Goal: Task Accomplishment & Management: Use online tool/utility

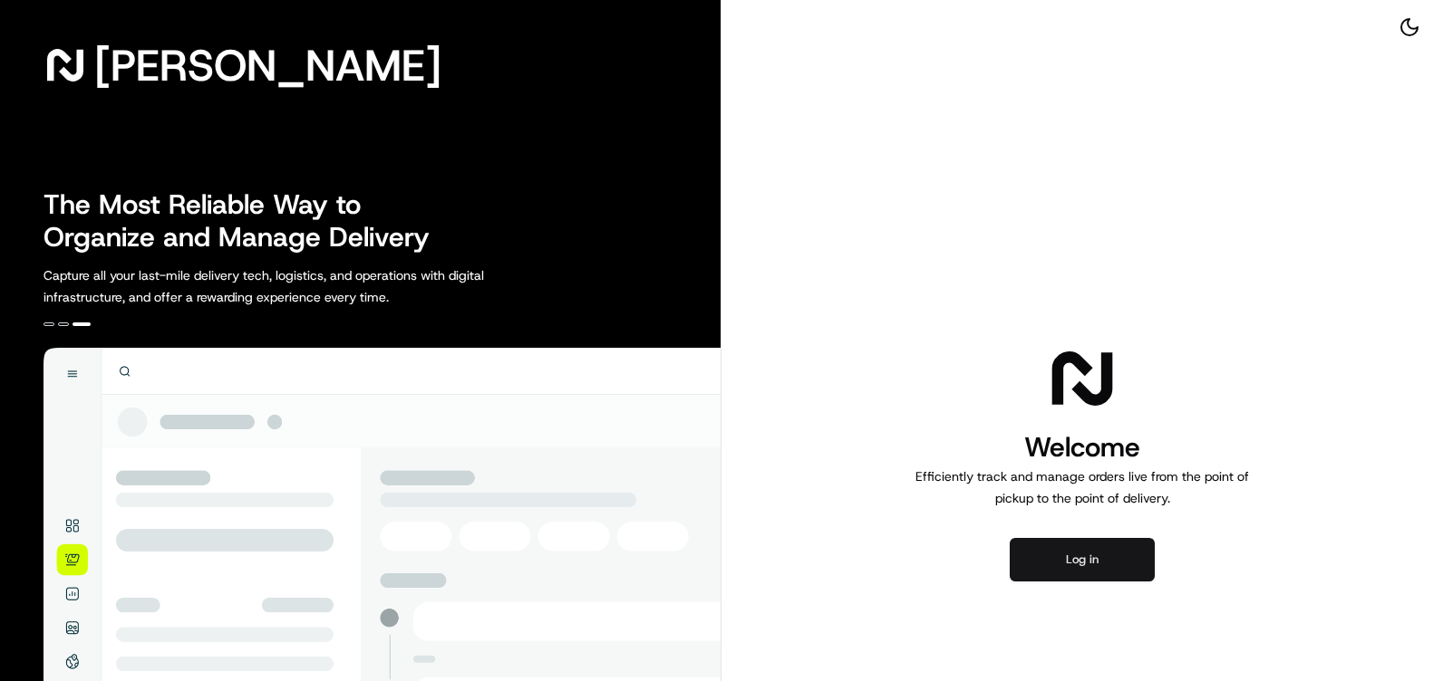
click at [1097, 560] on button "Log in" at bounding box center [1081, 559] width 145 height 43
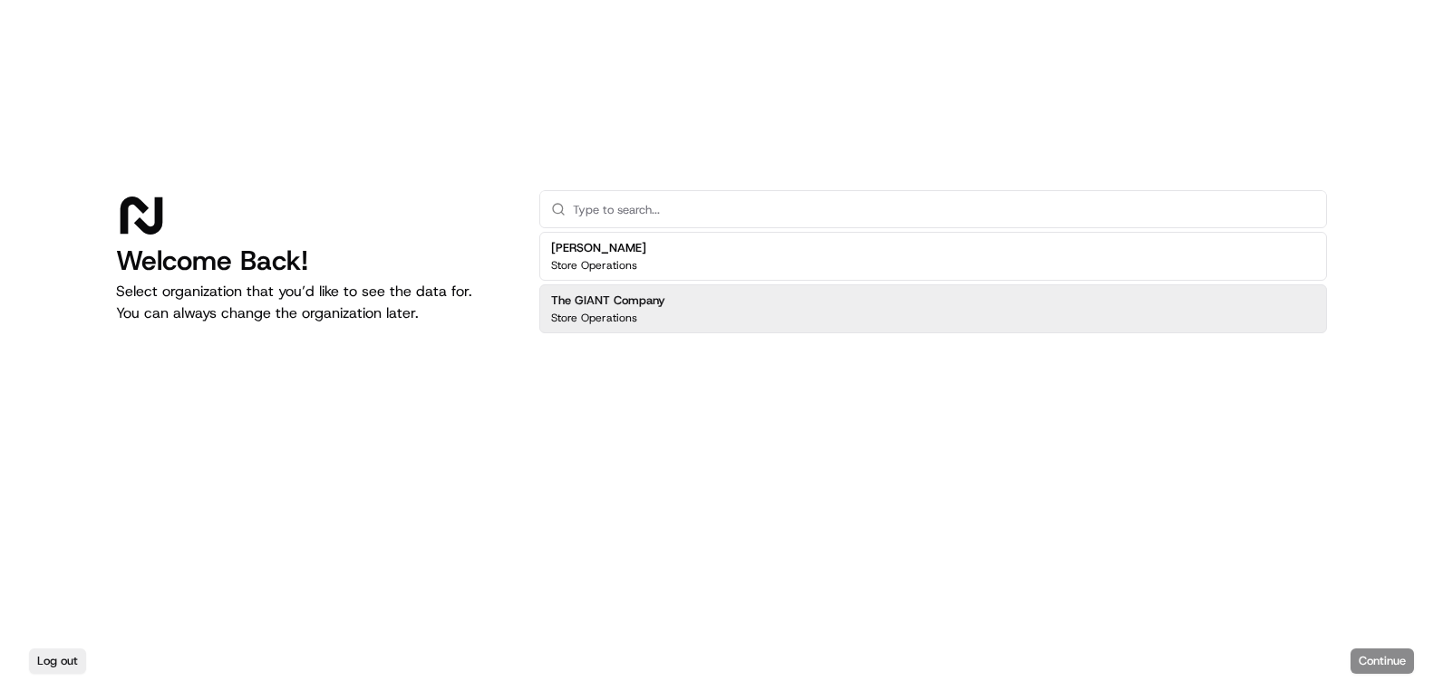
click at [777, 325] on div "The GIANT Company Store Operations" at bounding box center [932, 309] width 787 height 49
click at [1386, 668] on button "Continue" at bounding box center [1381, 661] width 63 height 25
